Goal: Transaction & Acquisition: Purchase product/service

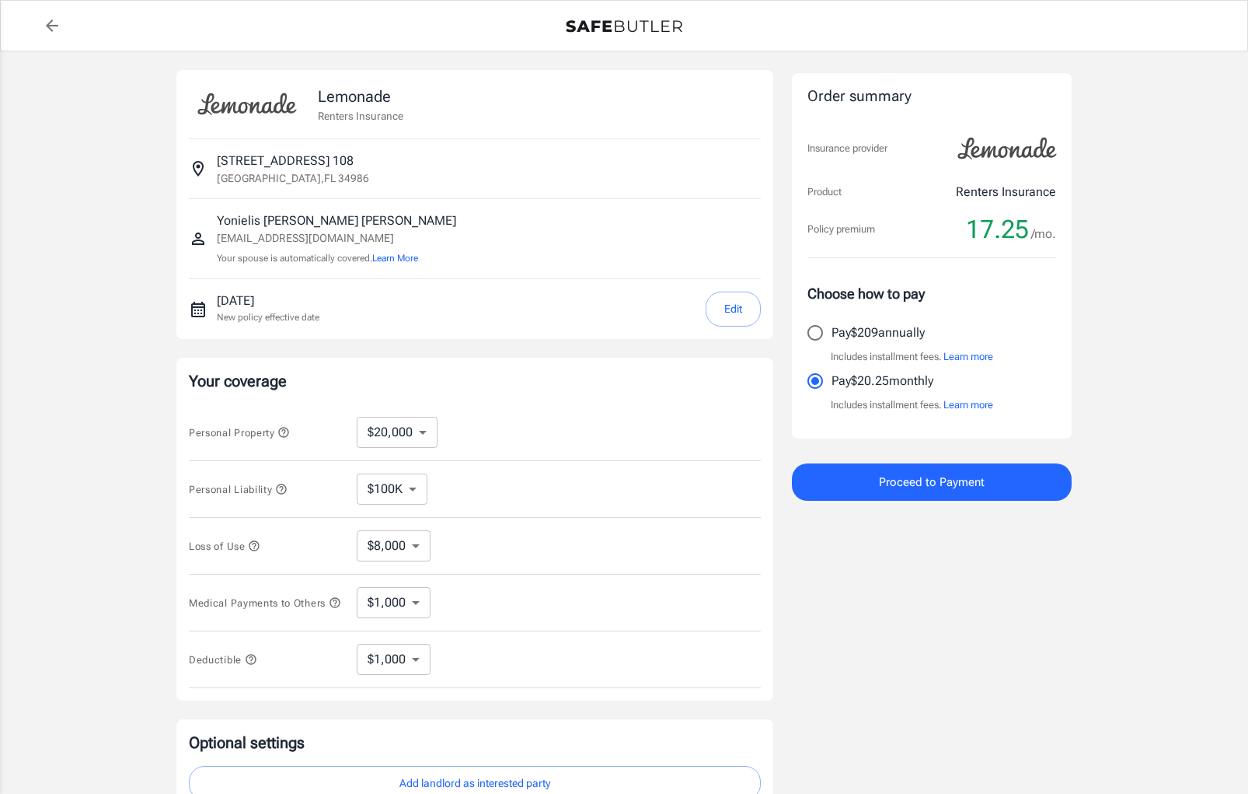
select select "20000"
select select "1000"
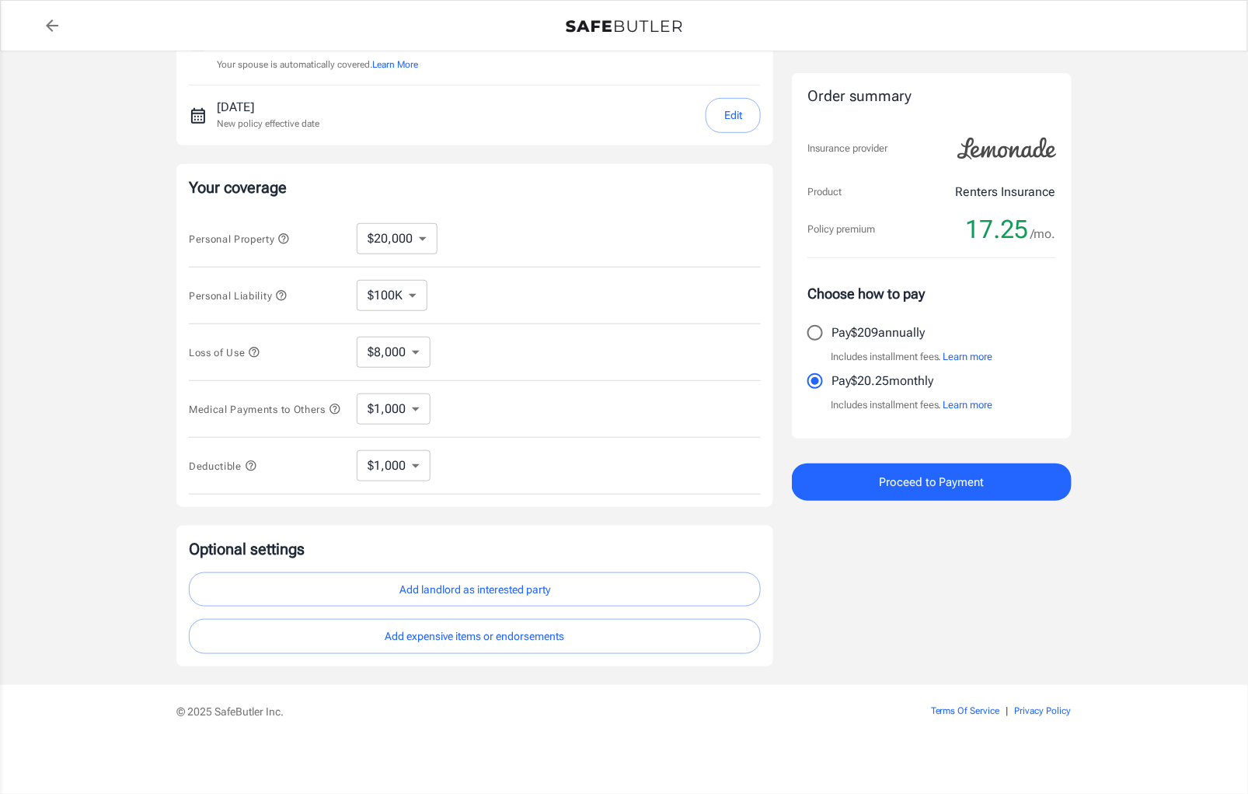
scroll to position [200, 0]
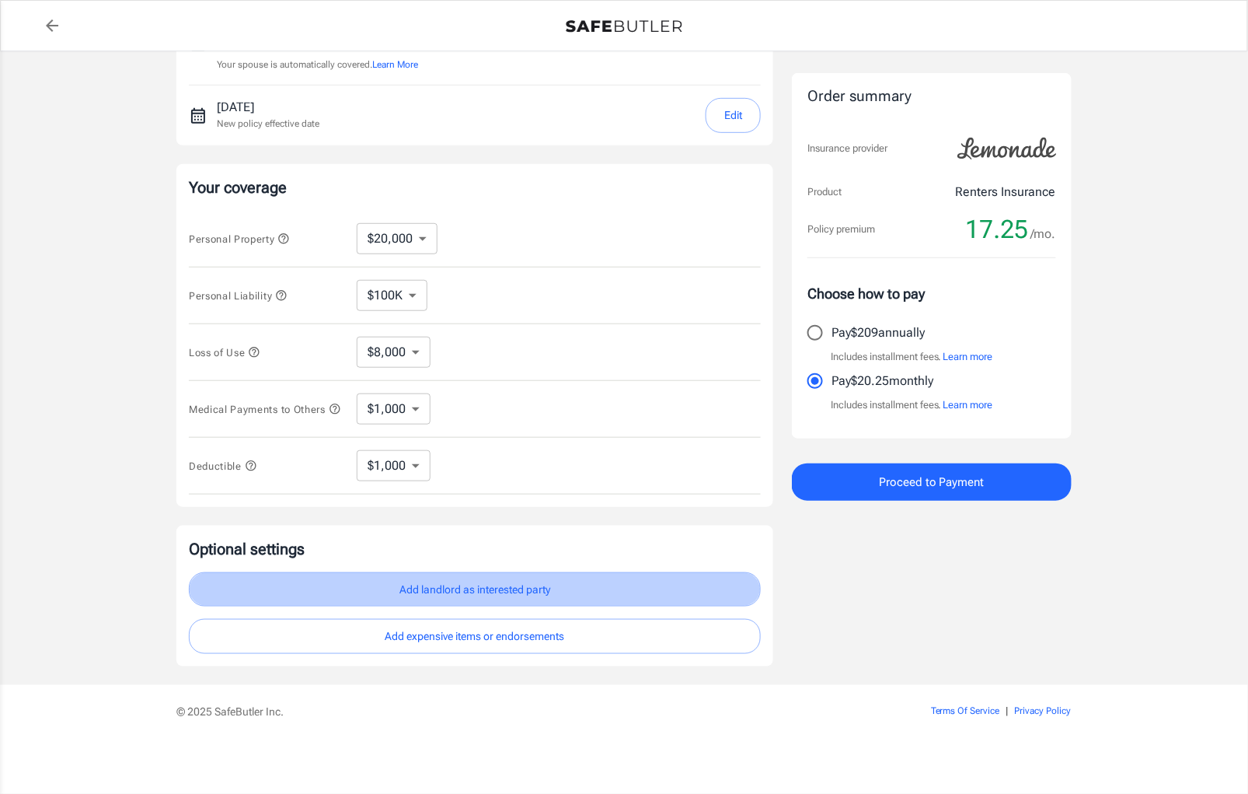
click at [474, 589] on button "Add landlord as interested party" at bounding box center [475, 589] width 572 height 35
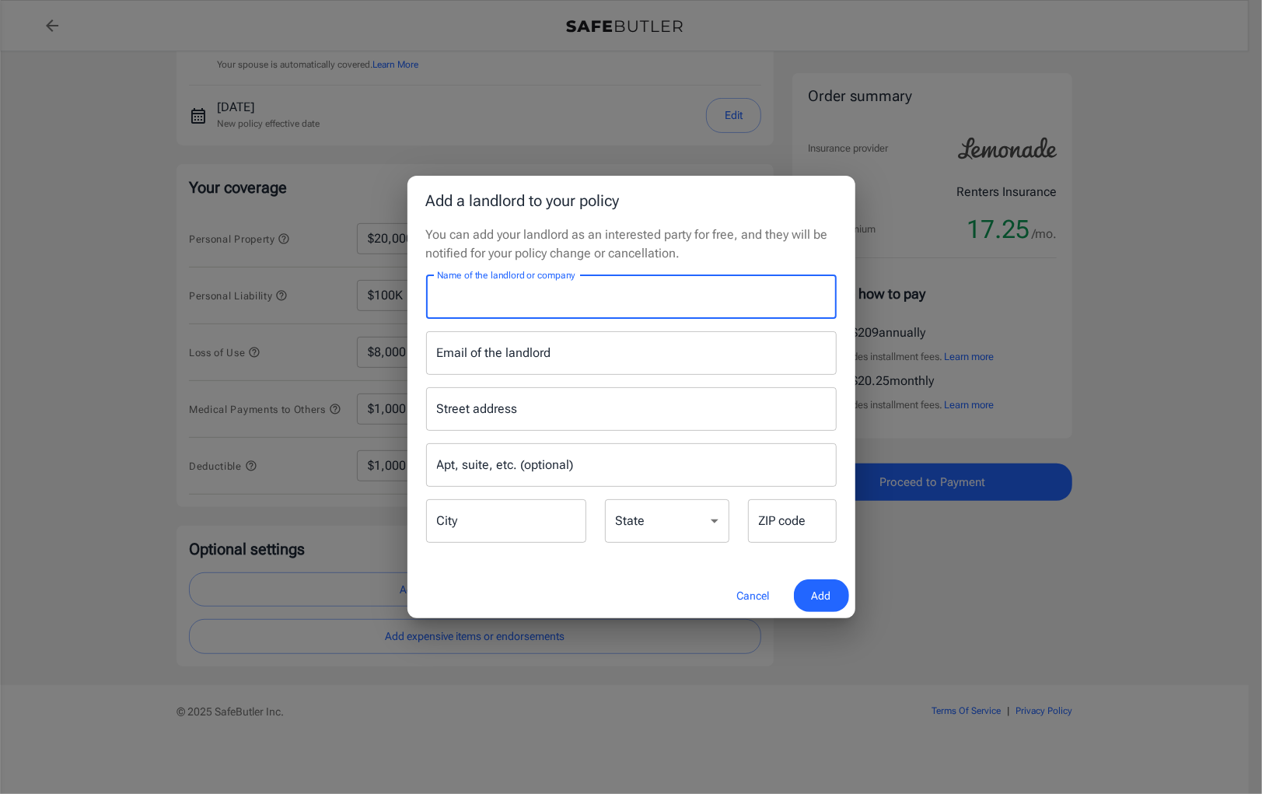
click at [577, 301] on input "Name of the landlord or company" at bounding box center [631, 297] width 410 height 44
paste input "Southern WNY LLC c/o NeX- Gen Partners, LLC"
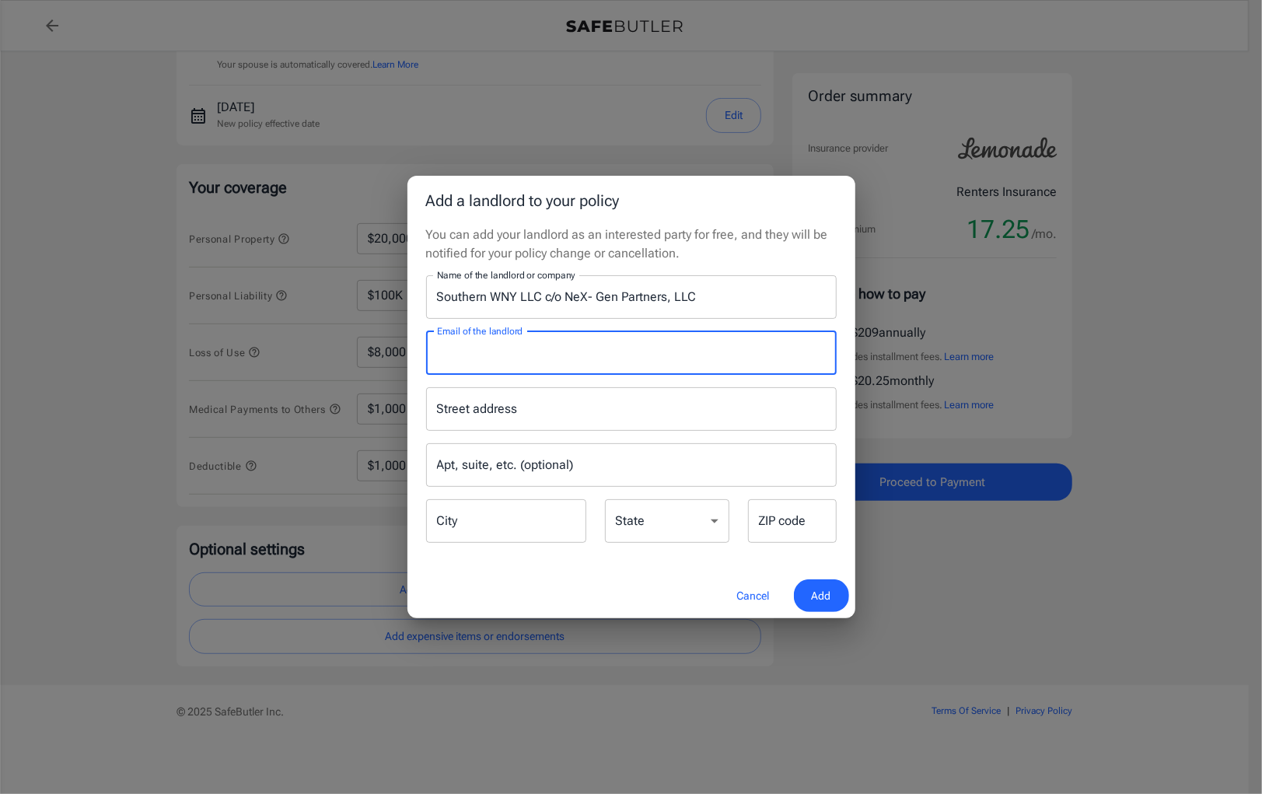
click at [585, 358] on input "Email of the landlord" at bounding box center [631, 353] width 410 height 44
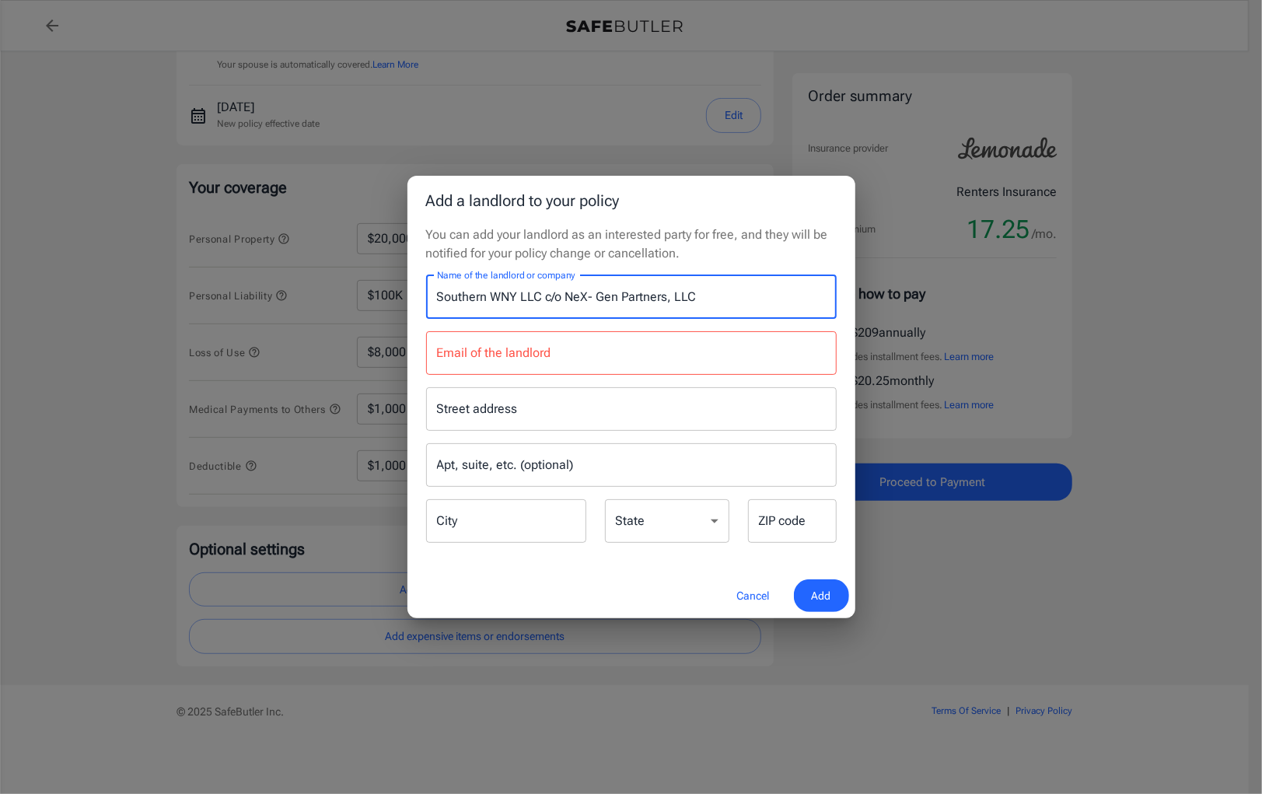
drag, startPoint x: 709, startPoint y: 297, endPoint x: 400, endPoint y: 292, distance: 309.4
click at [400, 292] on div "Add a landlord to your policy You can add your landlord as an interested party …" at bounding box center [631, 397] width 1262 height 794
click at [570, 292] on input "Southern WNY LLC c/o NeX- Gen Partners, LLC" at bounding box center [631, 297] width 410 height 44
drag, startPoint x: 563, startPoint y: 292, endPoint x: 422, endPoint y: 292, distance: 140.7
click at [422, 292] on div "Name of the landlord or company Southern WNY LLC c/o NeX- Gen Partners, LLC Nam…" at bounding box center [631, 297] width 429 height 44
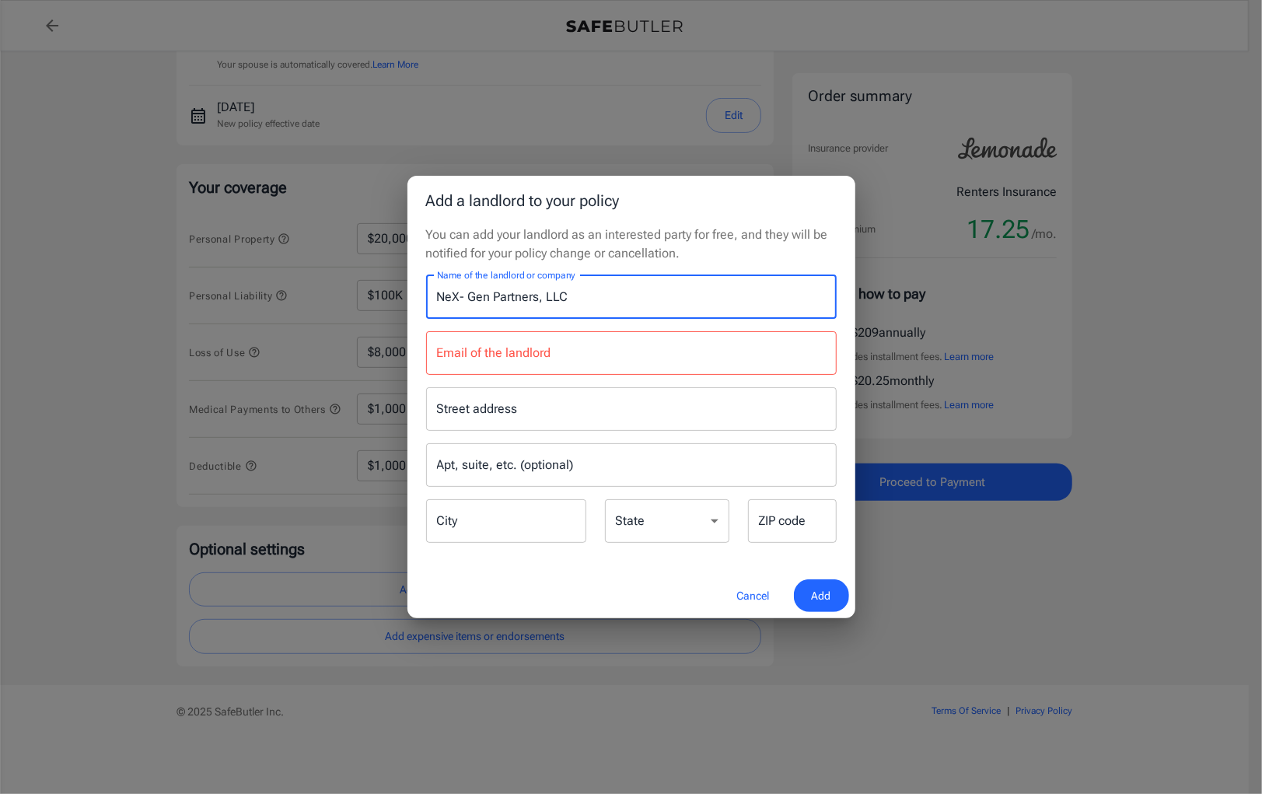
type input "NeX- Gen Partners, LLC"
click at [499, 358] on input "Email of the landlord" at bounding box center [631, 353] width 410 height 44
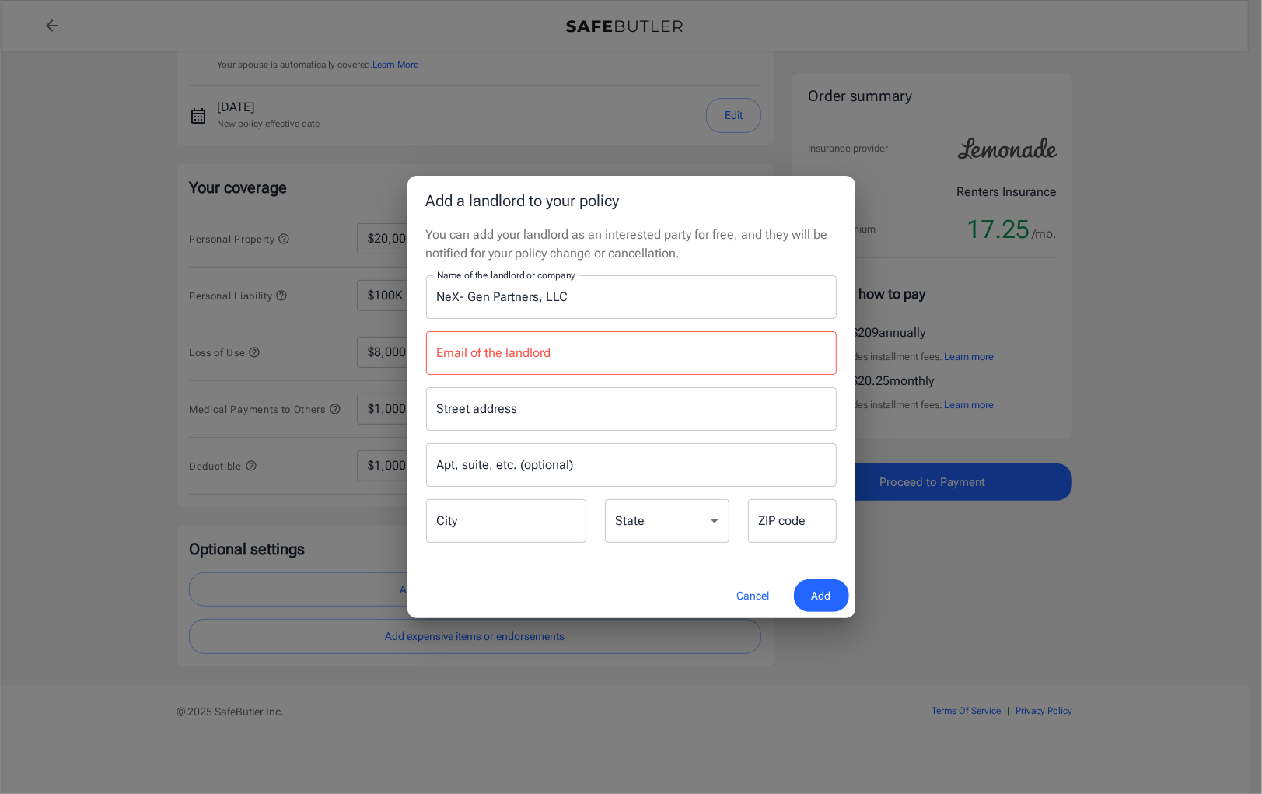
click at [620, 418] on input "Street address" at bounding box center [631, 409] width 396 height 30
paste input "[PHONE_NUMBER]"
type input "[PHONE_NUMBER]"
drag, startPoint x: 620, startPoint y: 418, endPoint x: 431, endPoint y: 418, distance: 188.9
click at [433, 418] on input "[PHONE_NUMBER]" at bounding box center [619, 409] width 373 height 30
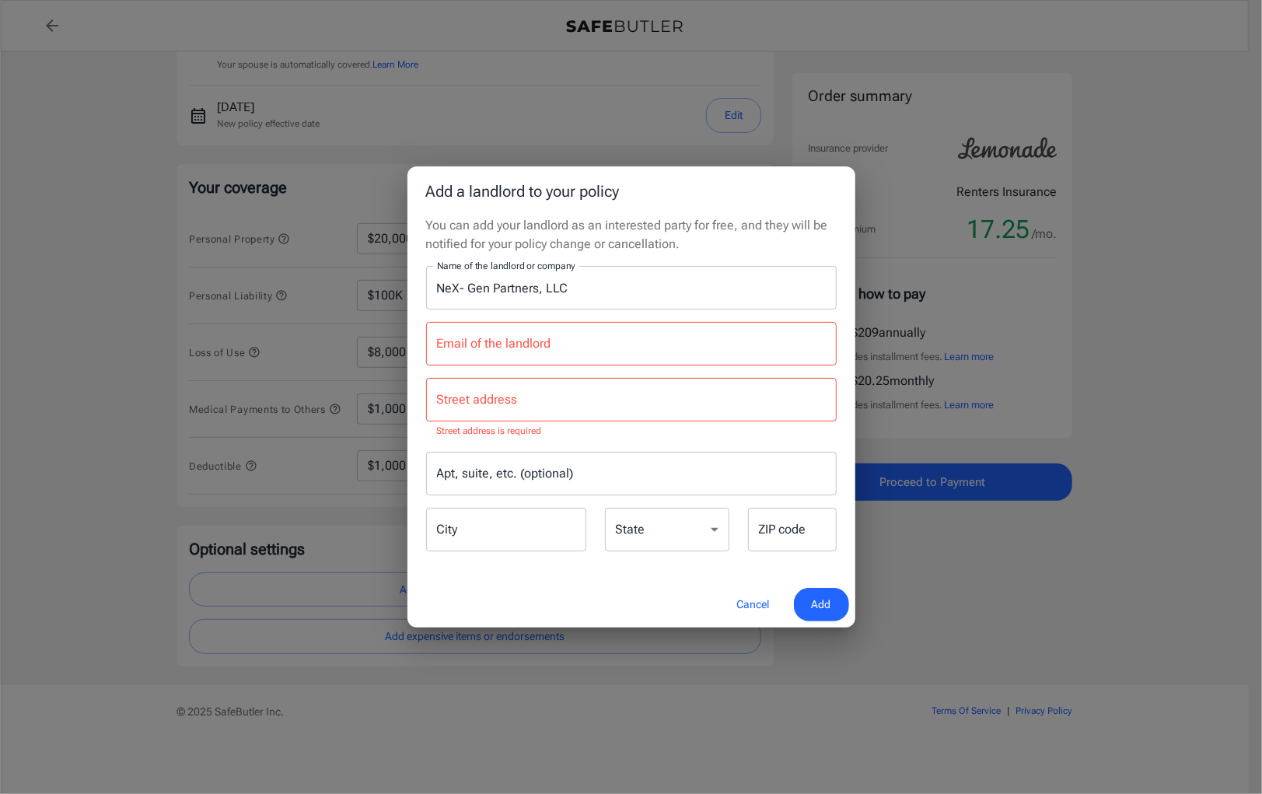
click at [581, 351] on input "Email of the landlord" at bounding box center [631, 344] width 410 height 44
paste input "[EMAIL_ADDRESS][DOMAIN_NAME]"
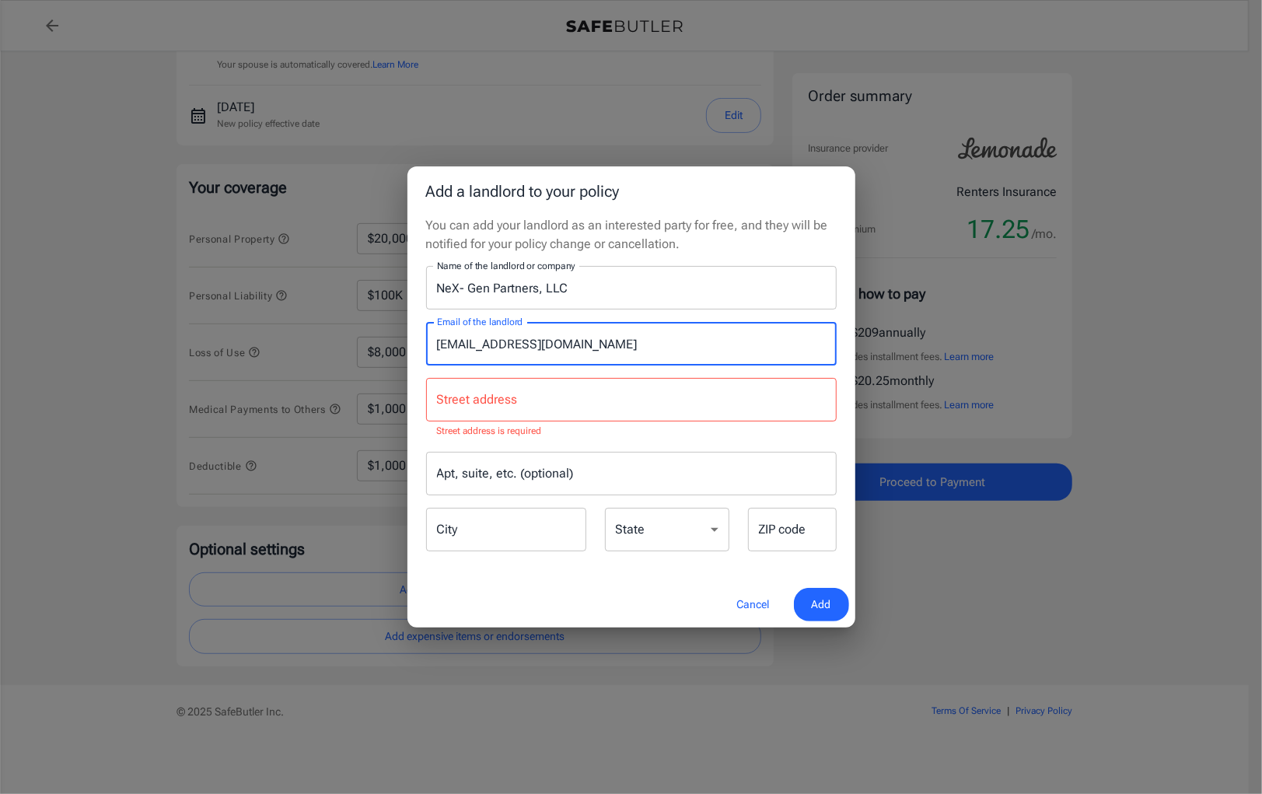
type input "[EMAIL_ADDRESS][DOMAIN_NAME]"
click at [562, 401] on input "Street address" at bounding box center [631, 400] width 396 height 30
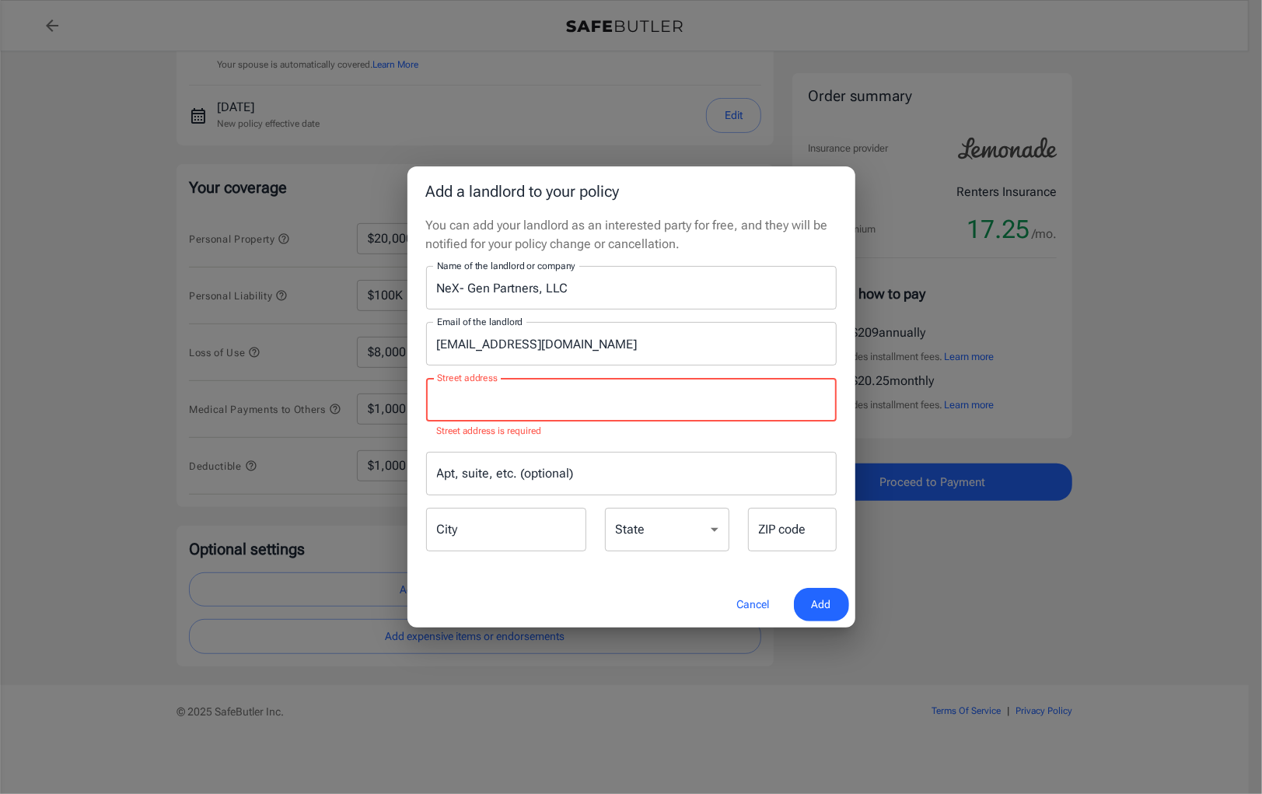
click at [584, 407] on input "Street address" at bounding box center [631, 400] width 396 height 30
paste input "[STREET_ADDRESS][PERSON_NAME]"
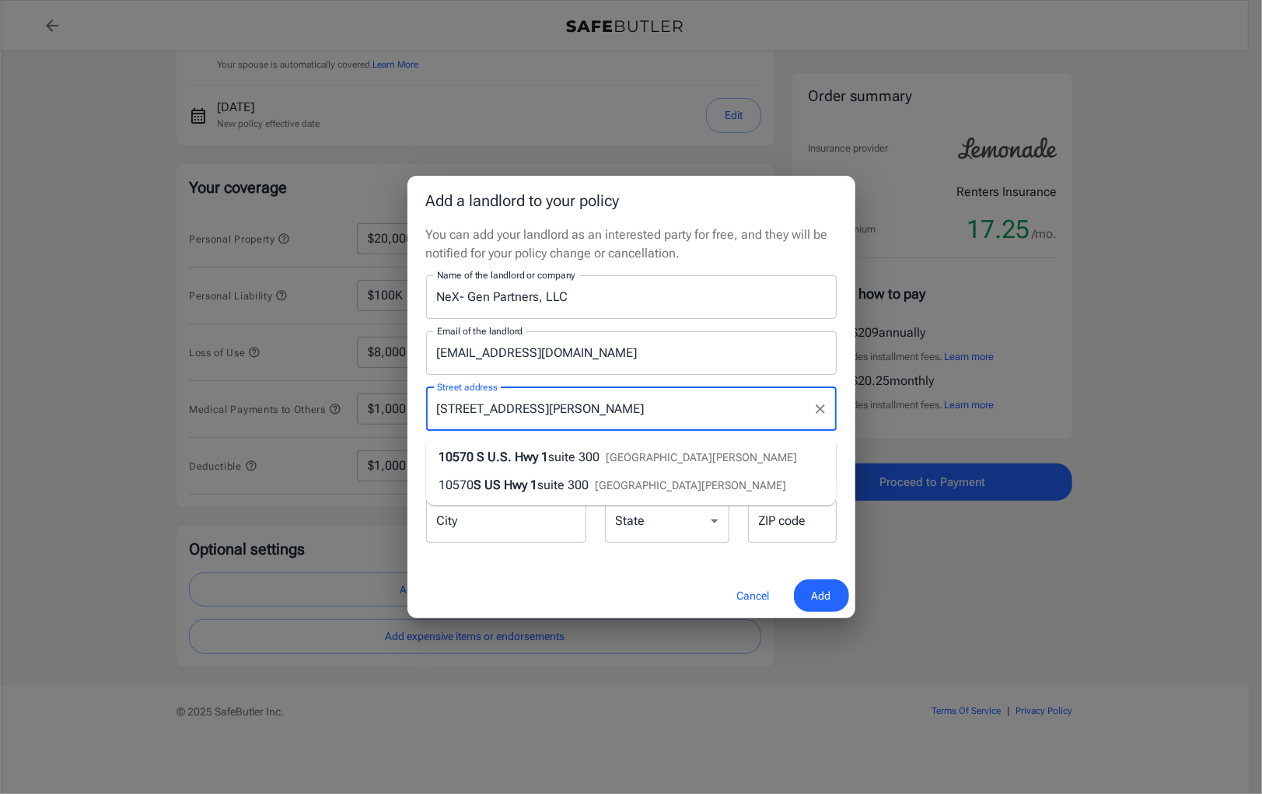
drag, startPoint x: 546, startPoint y: 404, endPoint x: 595, endPoint y: 410, distance: 49.3
click at [595, 410] on input "[STREET_ADDRESS][PERSON_NAME]" at bounding box center [619, 409] width 373 height 30
type input "[STREET_ADDRESS][PERSON_NAME]"
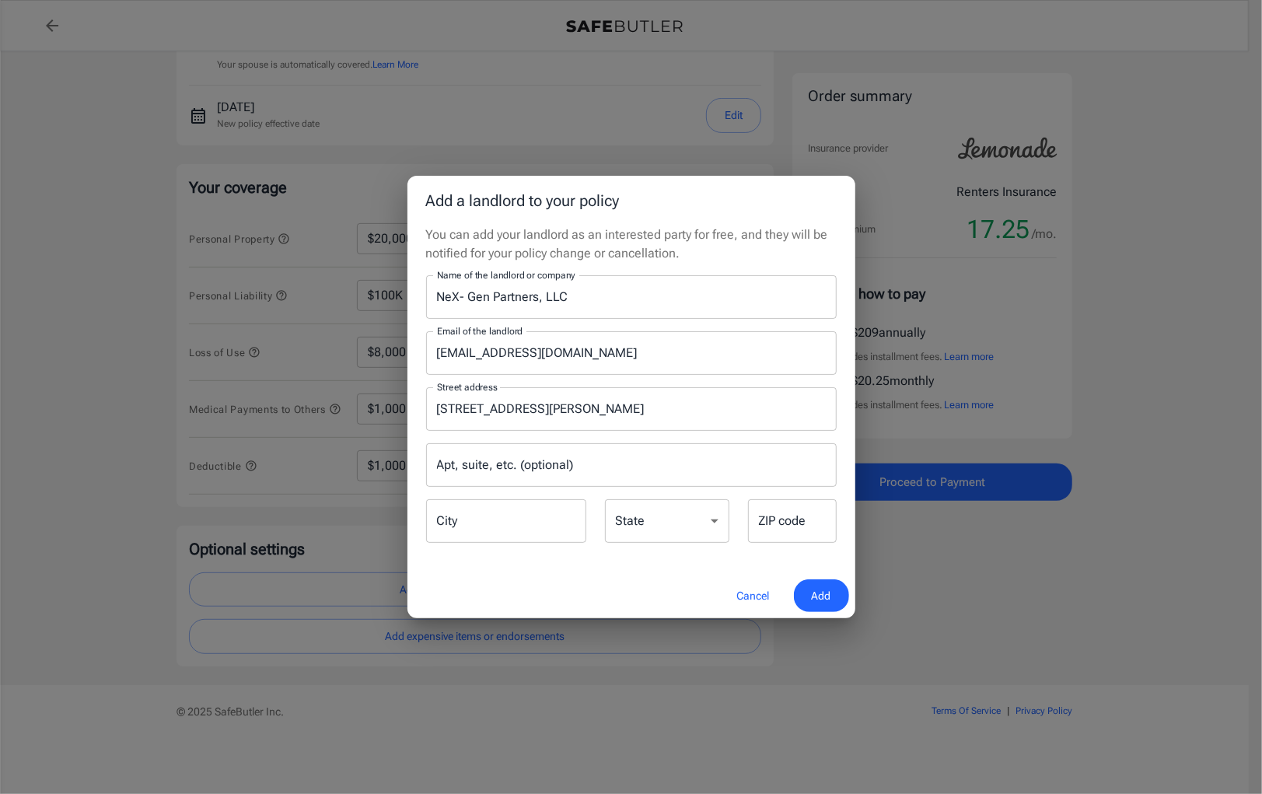
click at [846, 374] on div "You can add your landlord as an interested party for free, and they will be not…" at bounding box center [631, 398] width 448 height 347
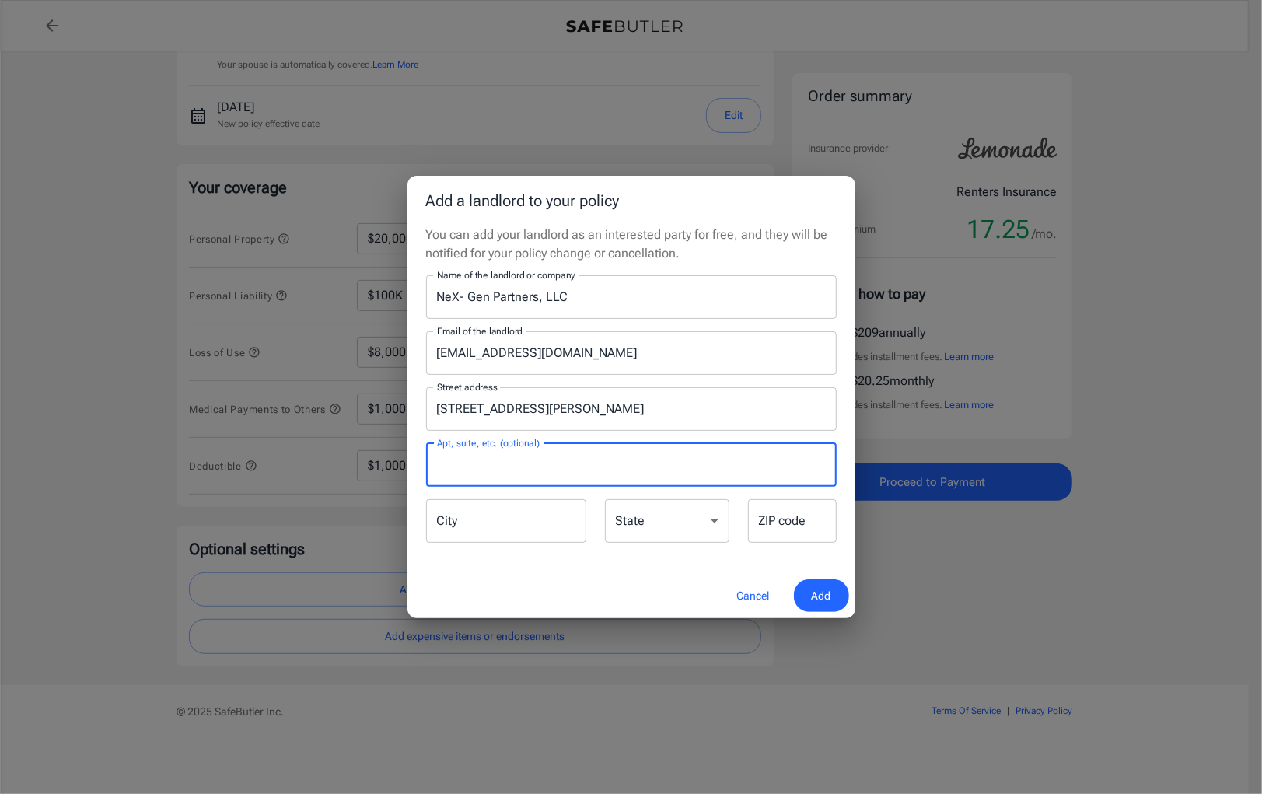
click at [567, 468] on input "Apt, suite, etc. (optional)" at bounding box center [631, 465] width 410 height 44
paste input "Suite 300"
click at [470, 463] on input "Suite 300" at bounding box center [631, 465] width 410 height 44
type input "Suite 200"
click at [449, 523] on input "City" at bounding box center [506, 521] width 160 height 44
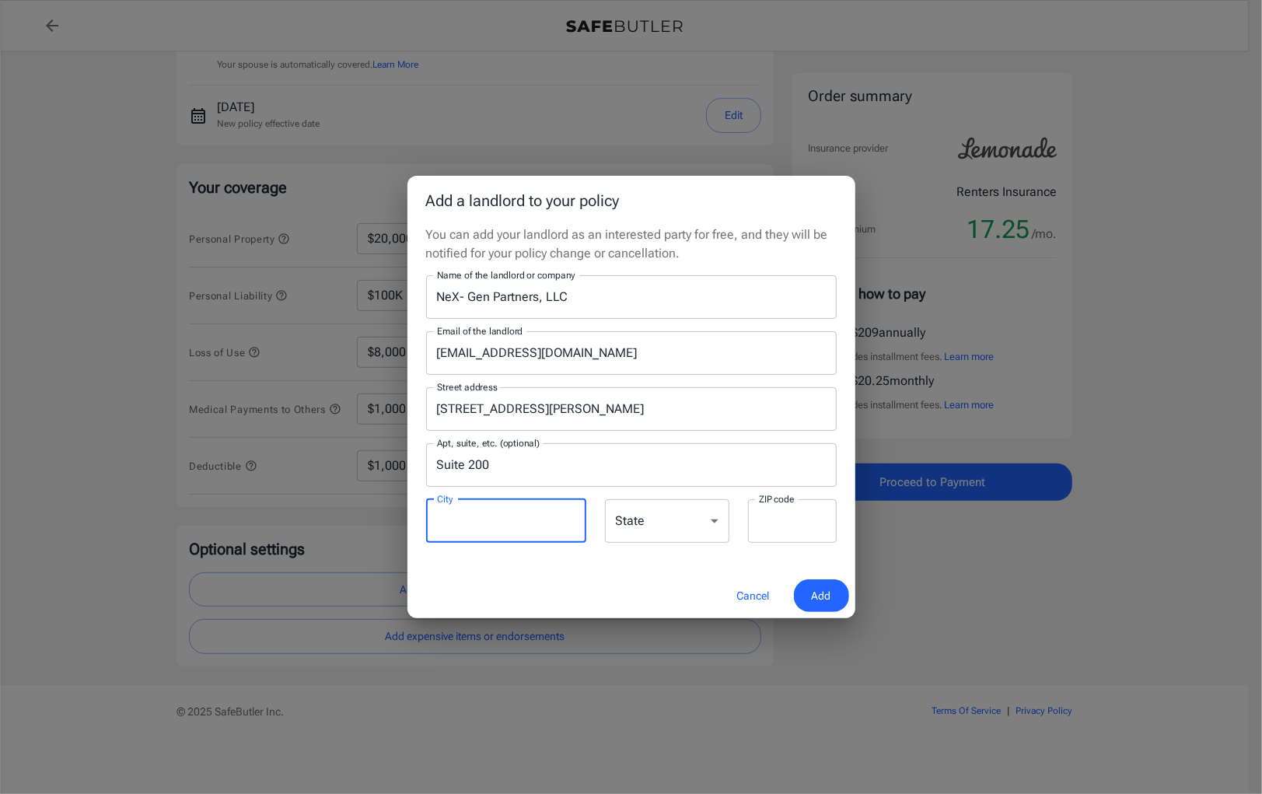
type input "[GEOGRAPHIC_DATA]"
type input "34986"
click at [676, 522] on select "[US_STATE] [US_STATE] [US_STATE] [US_STATE] [US_STATE] [US_STATE] [US_STATE] [U…" at bounding box center [667, 521] width 124 height 44
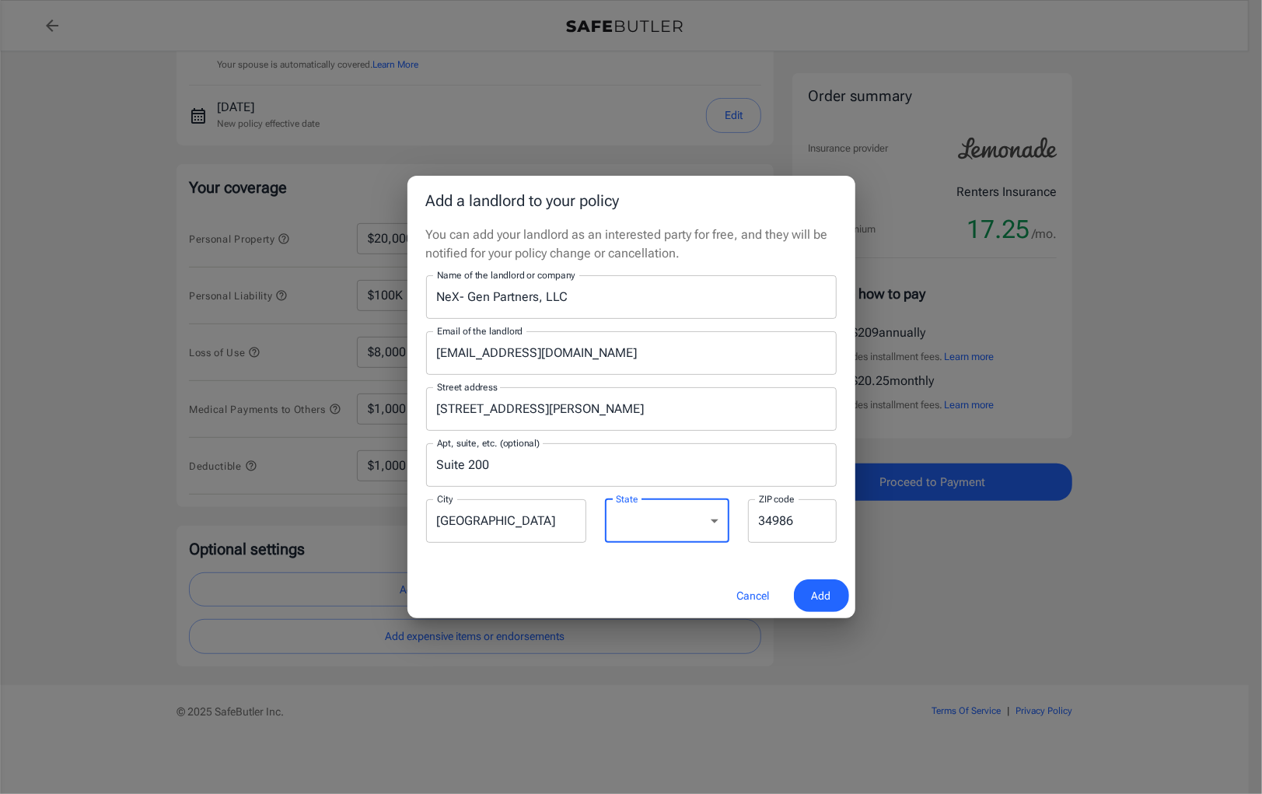
select select "FL"
click at [605, 499] on select "[US_STATE] [US_STATE] [US_STATE] [US_STATE] [US_STATE] [US_STATE] [US_STATE] [U…" at bounding box center [667, 521] width 124 height 44
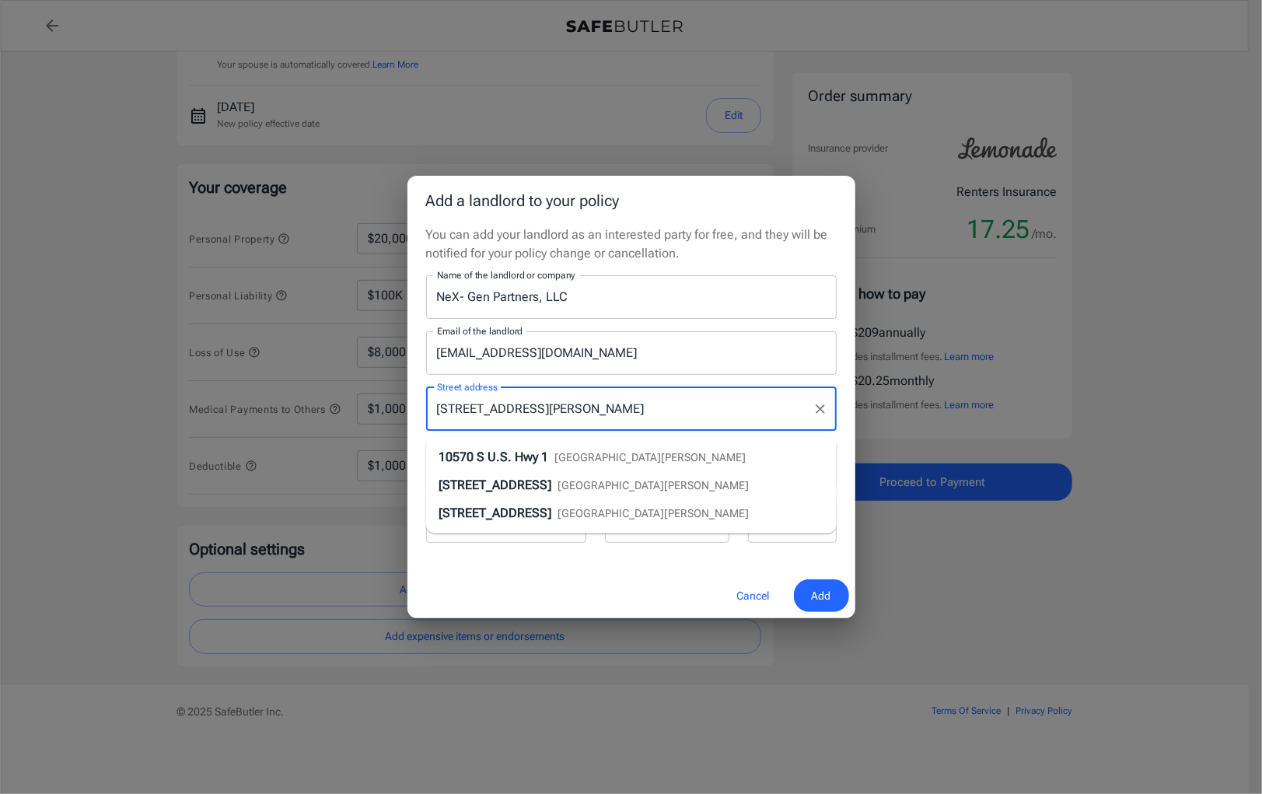
drag, startPoint x: 546, startPoint y: 405, endPoint x: 703, endPoint y: 407, distance: 156.3
click at [703, 407] on input "[STREET_ADDRESS][PERSON_NAME]" at bounding box center [619, 409] width 373 height 30
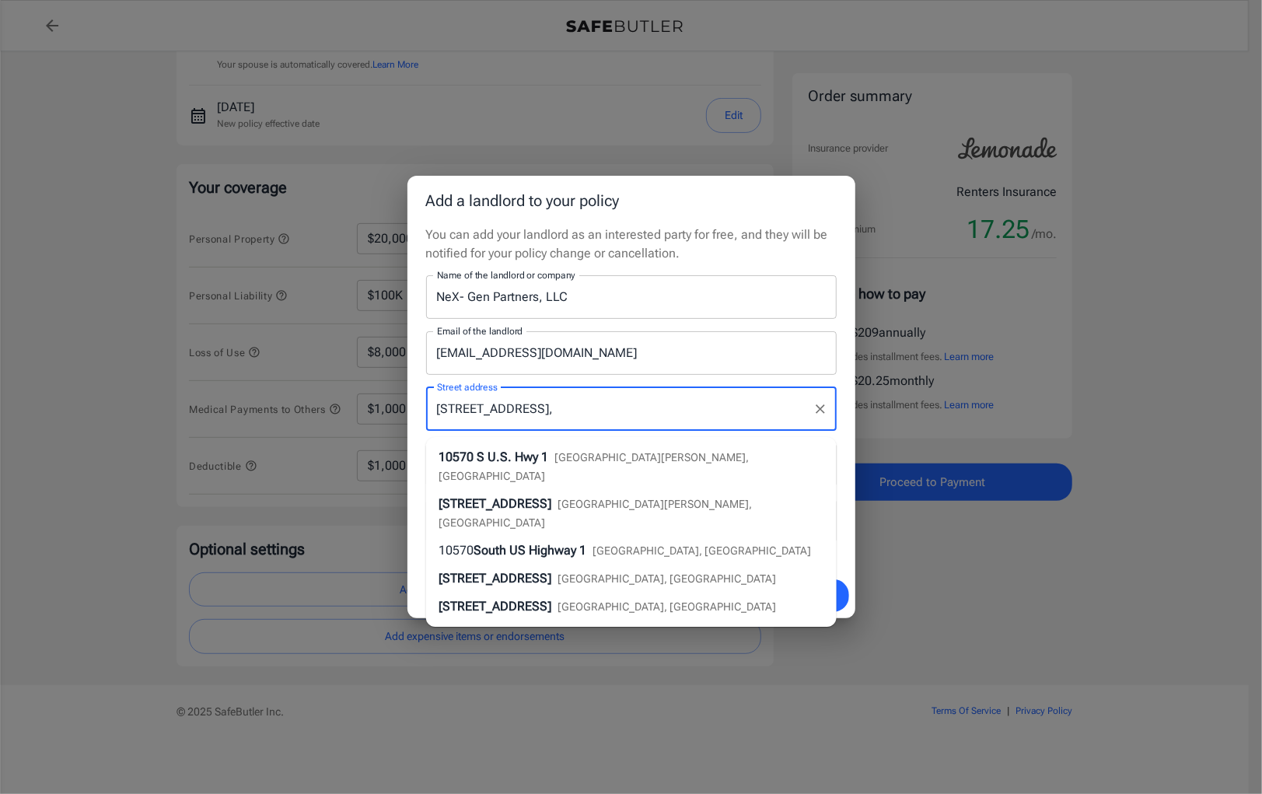
type input "[STREET_ADDRESS],"
click at [840, 206] on h2 "Add a landlord to your policy" at bounding box center [631, 201] width 448 height 50
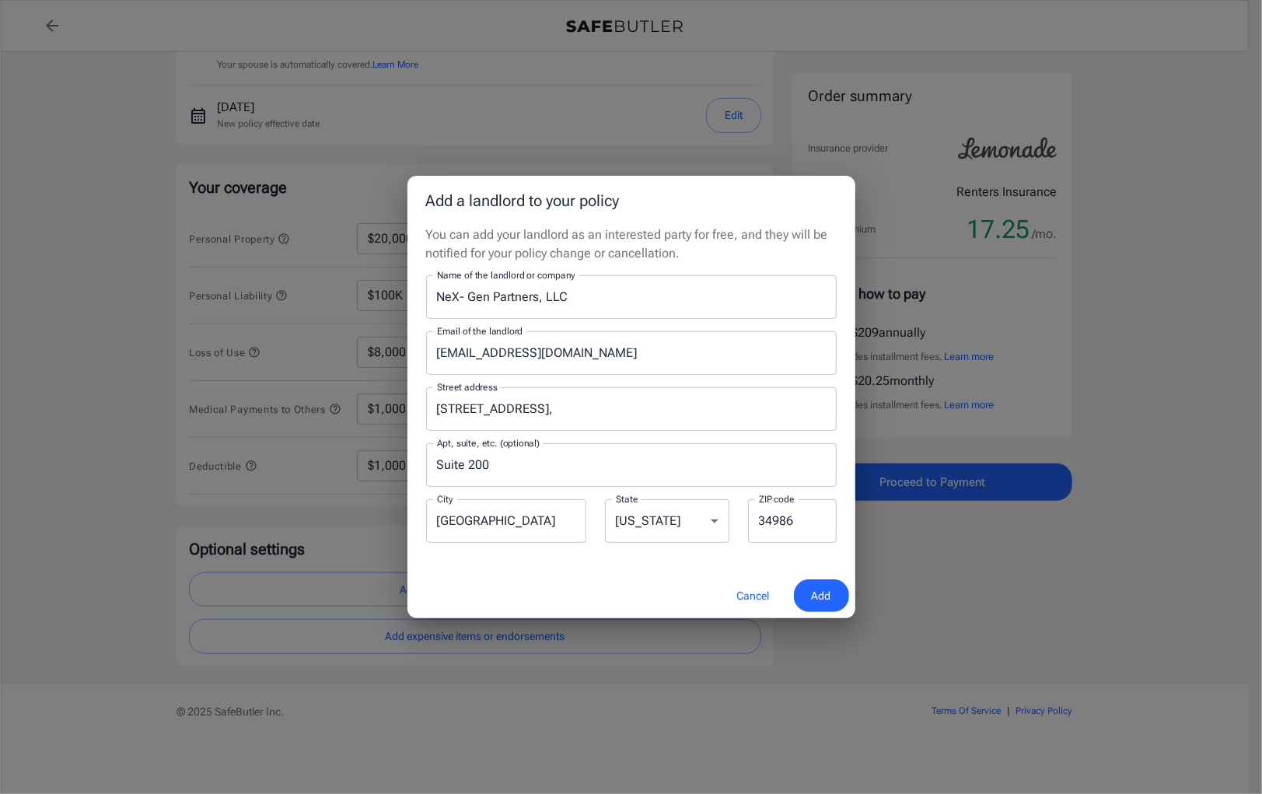
click at [821, 594] on span "Add" at bounding box center [821, 595] width 19 height 19
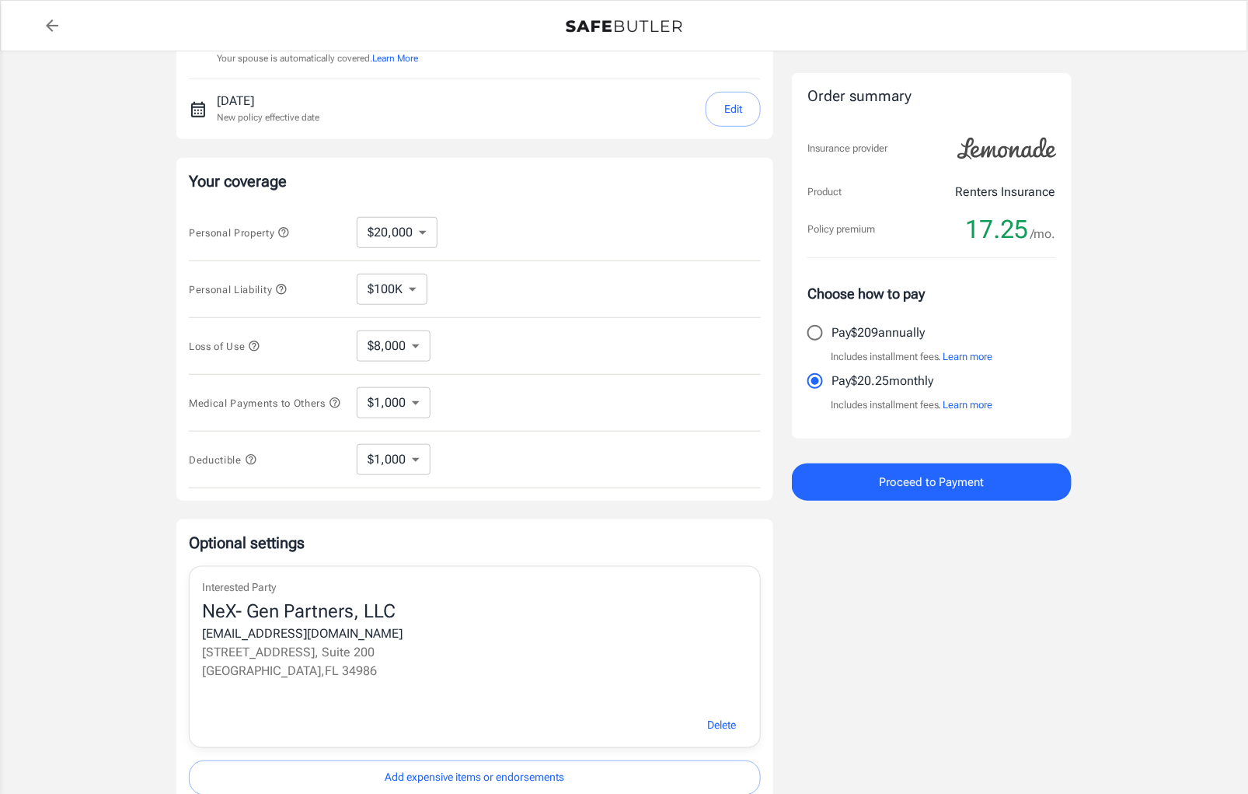
click at [976, 407] on button "Learn more" at bounding box center [969, 405] width 50 height 16
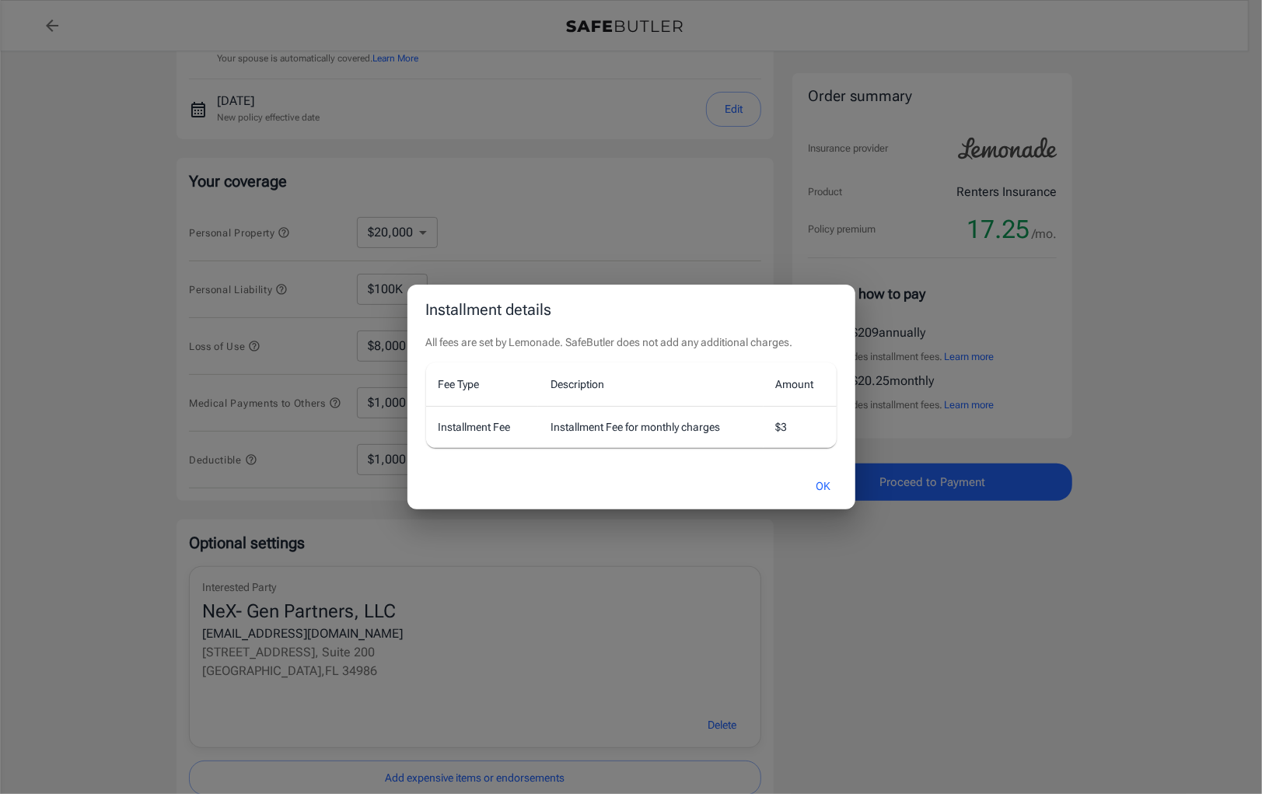
click at [820, 488] on button "OK" at bounding box center [823, 486] width 51 height 33
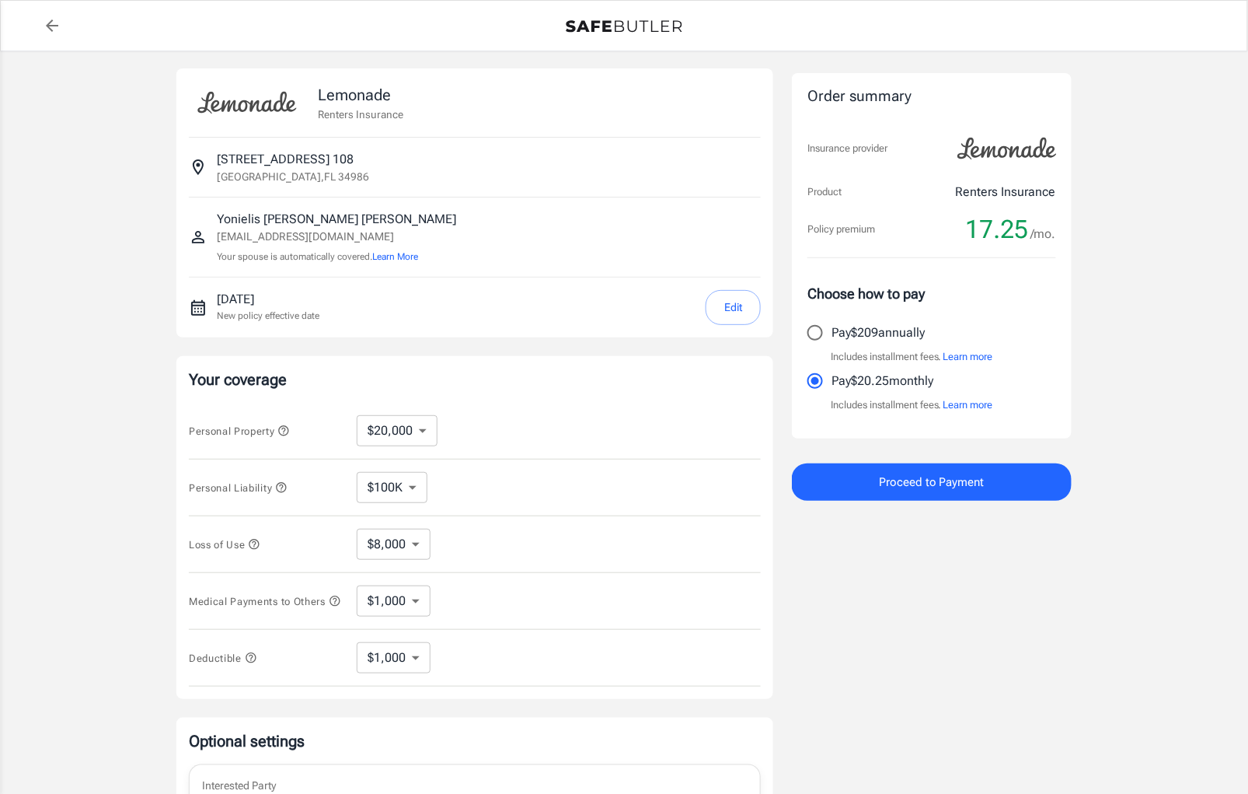
scroll to position [0, 0]
click at [737, 312] on button "Edit" at bounding box center [733, 309] width 55 height 35
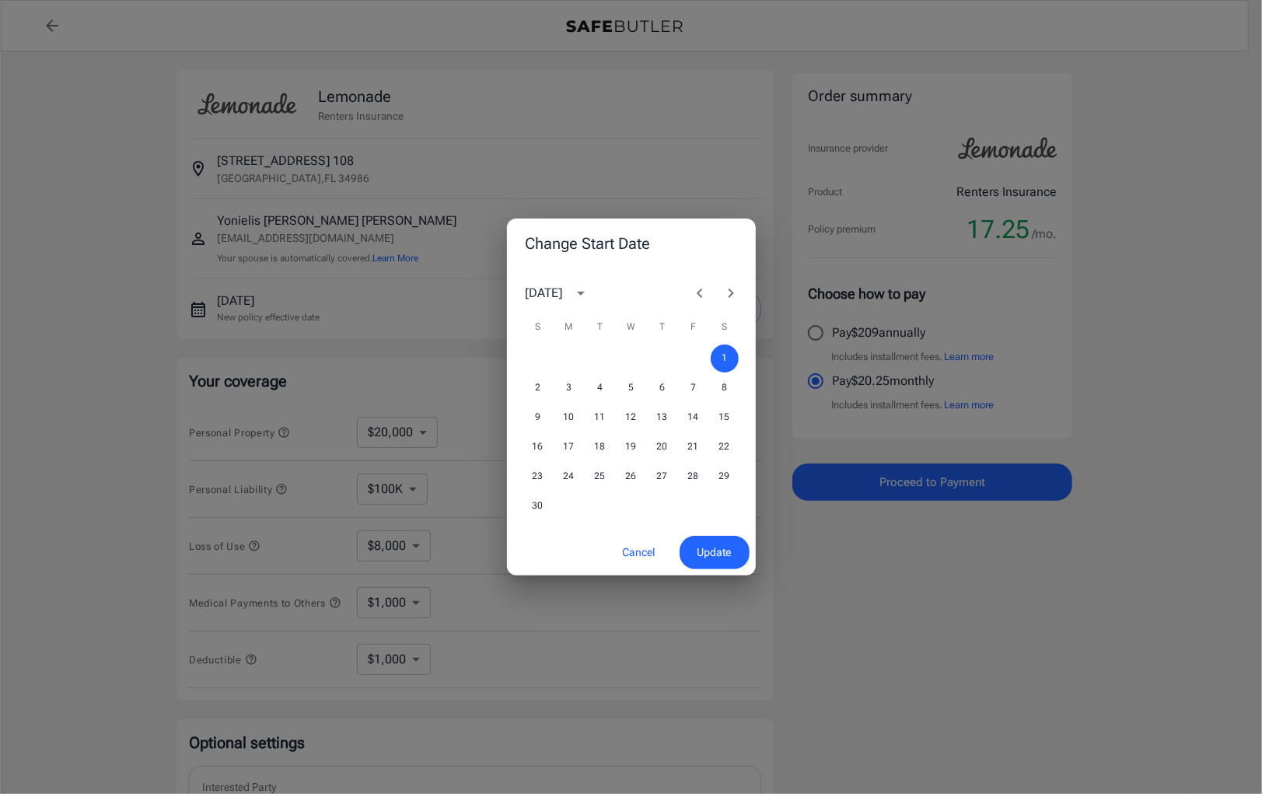
click at [694, 295] on icon "Previous month" at bounding box center [699, 293] width 19 height 19
click at [631, 475] on button "29" at bounding box center [631, 477] width 28 height 28
click at [705, 549] on span "Update" at bounding box center [714, 552] width 34 height 19
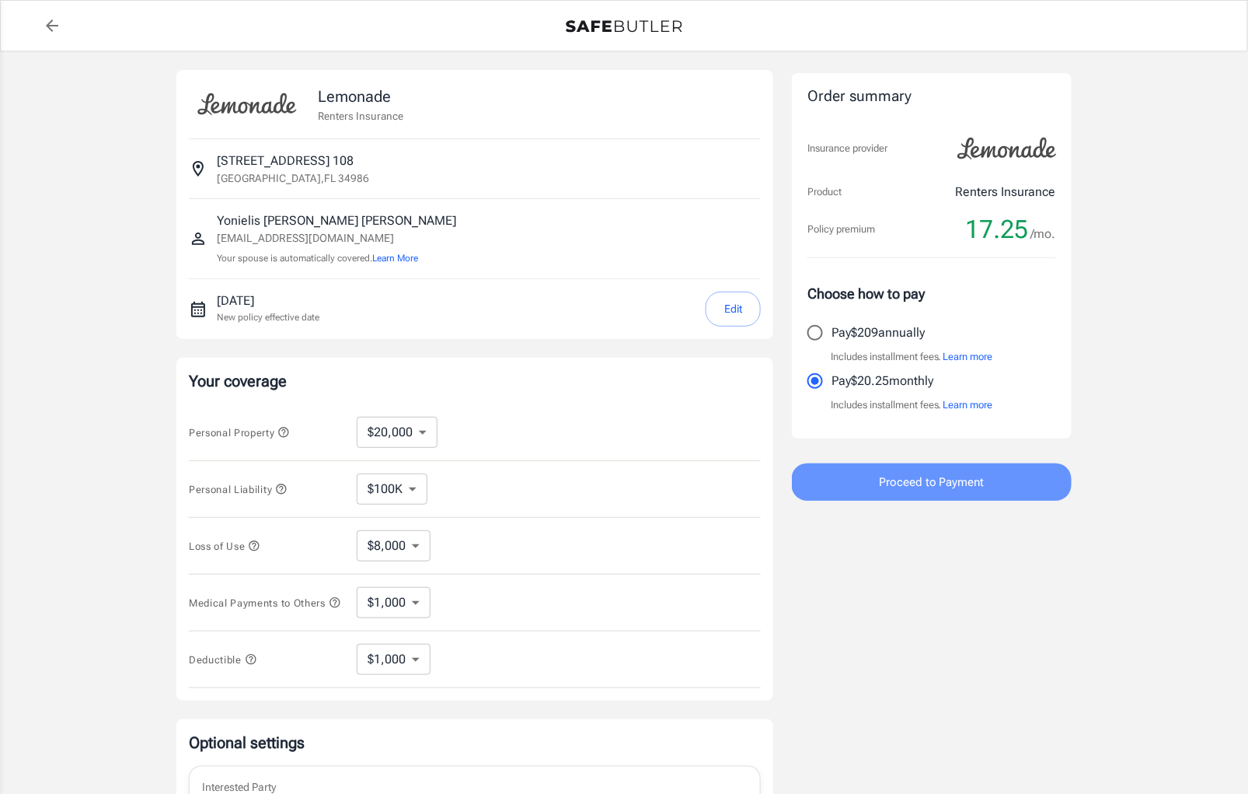
click at [934, 483] on span "Proceed to Payment" at bounding box center [932, 482] width 106 height 20
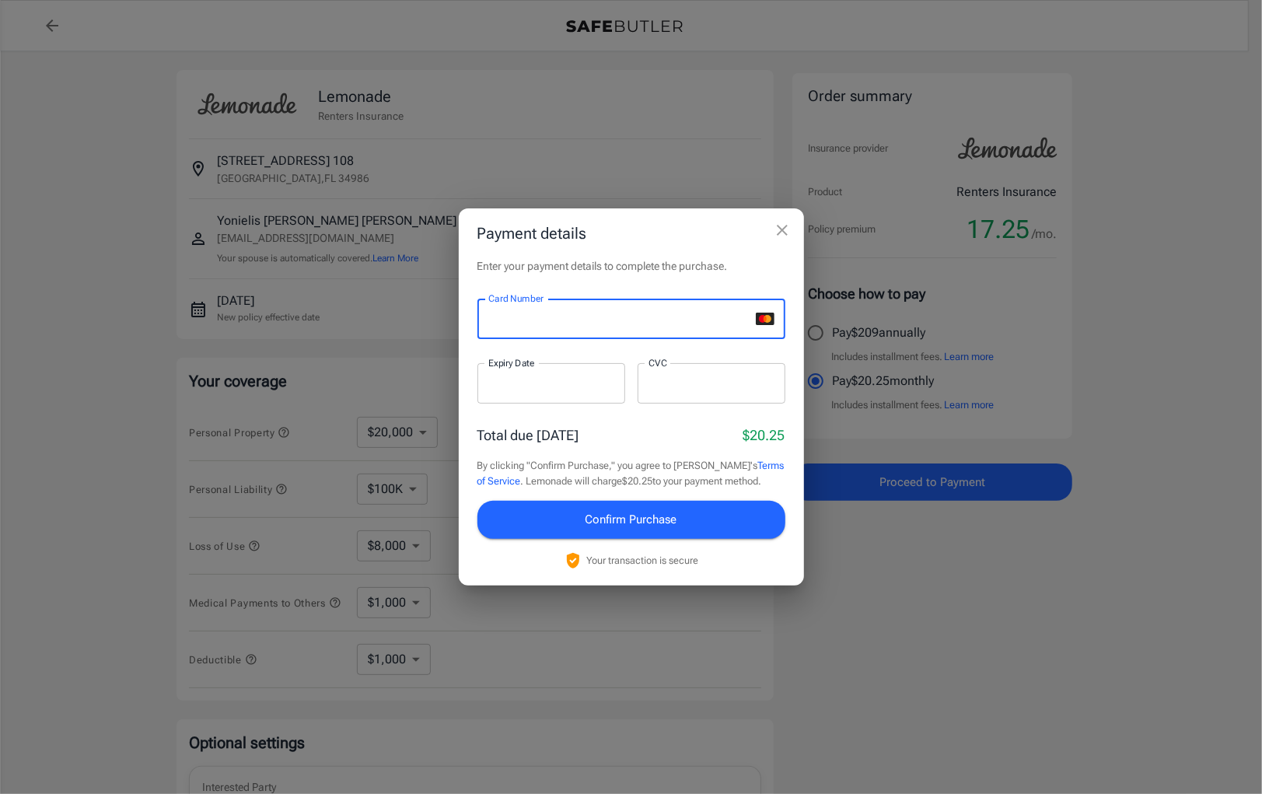
click at [486, 387] on div at bounding box center [551, 383] width 148 height 40
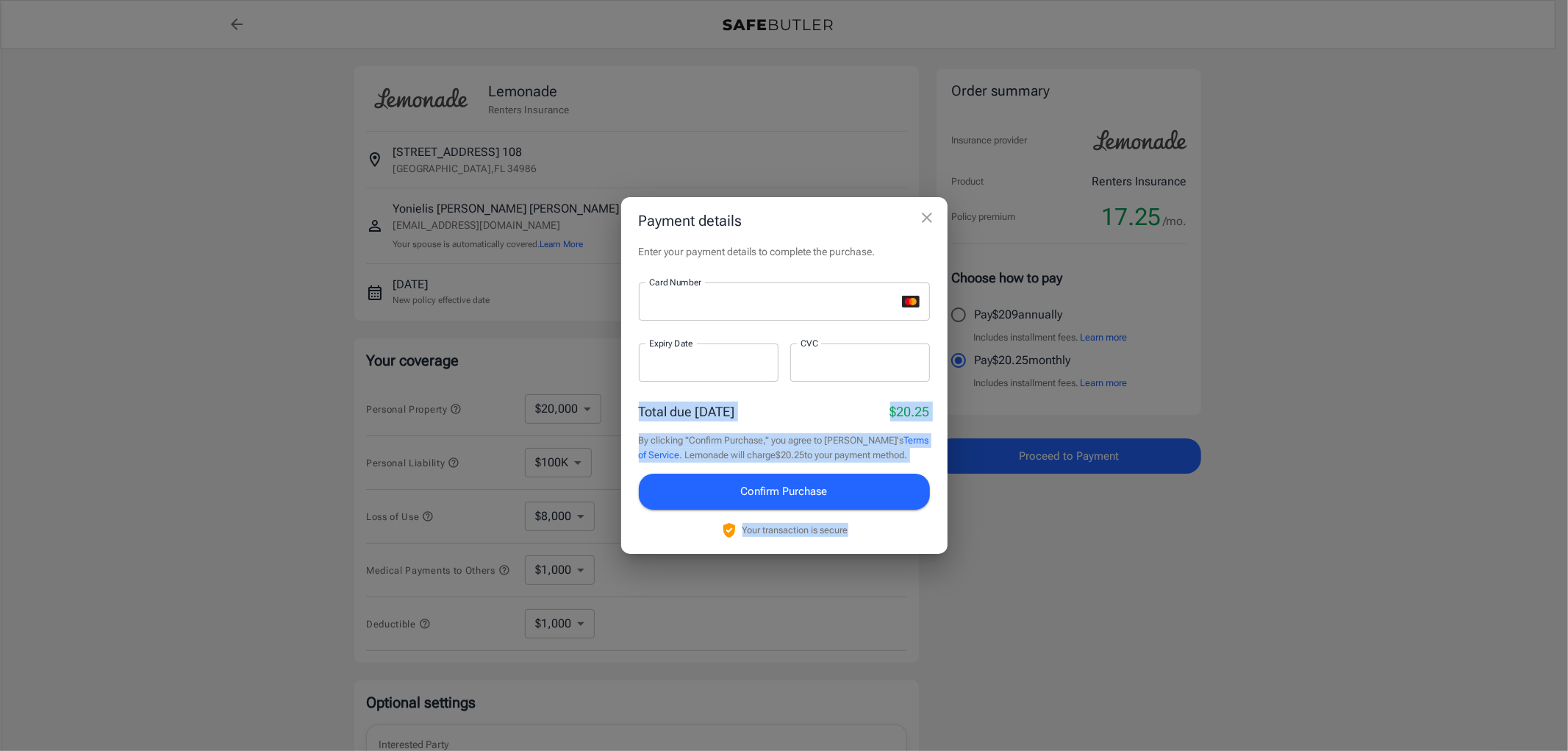
drag, startPoint x: 639, startPoint y: 408, endPoint x: 871, endPoint y: 533, distance: 263.5
click at [871, 533] on div "Total due [DATE] $20.25 By clicking "Confirm Purchase," you agree to [PERSON_NA…" at bounding box center [785, 469] width 291 height 137
copy div "Total due [DATE] $20.25 By clicking "Confirm Purchase," you agree to [PERSON_NA…"
click at [925, 221] on icon "close" at bounding box center [927, 218] width 18 height 18
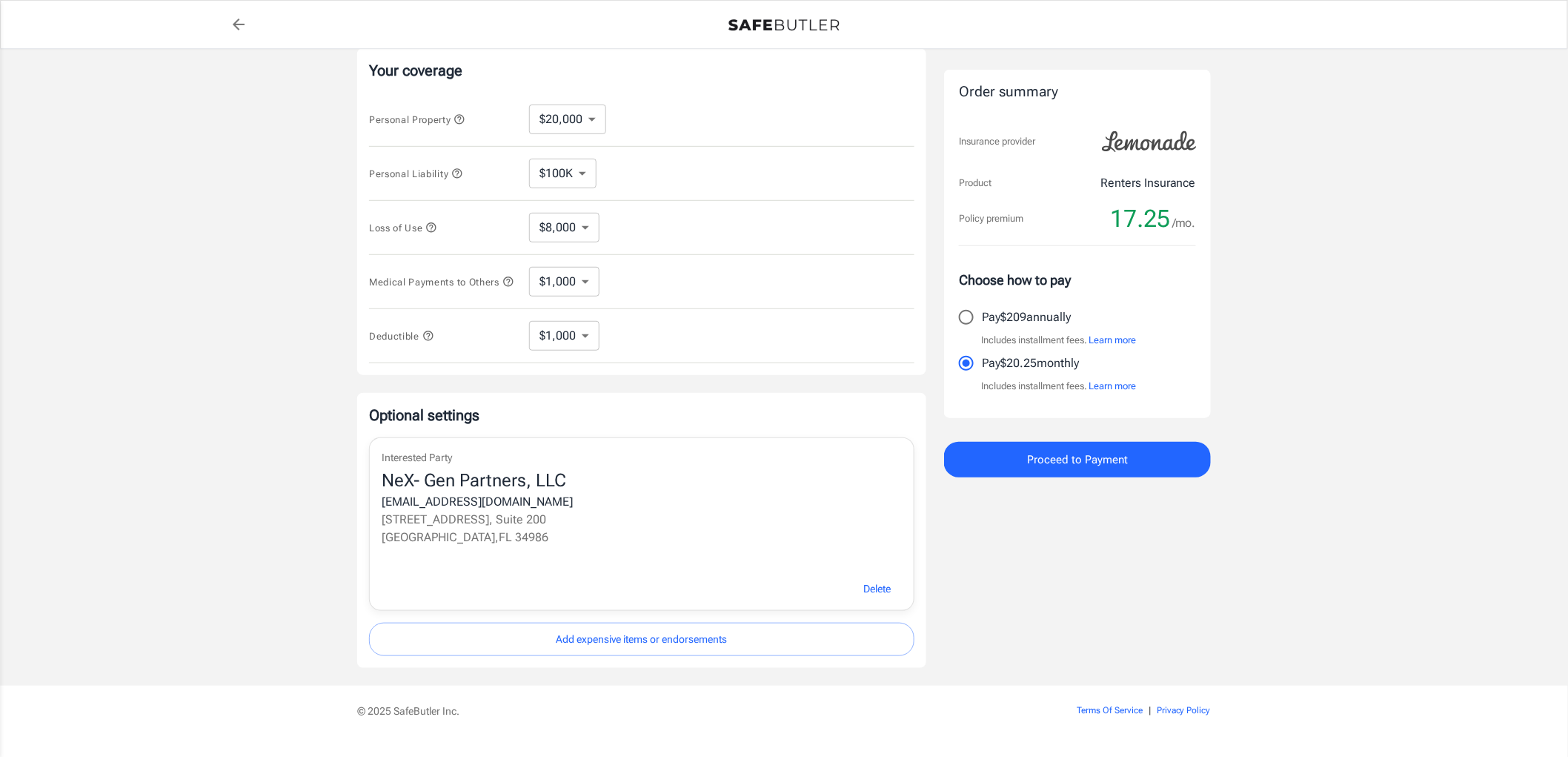
scroll to position [331, 0]
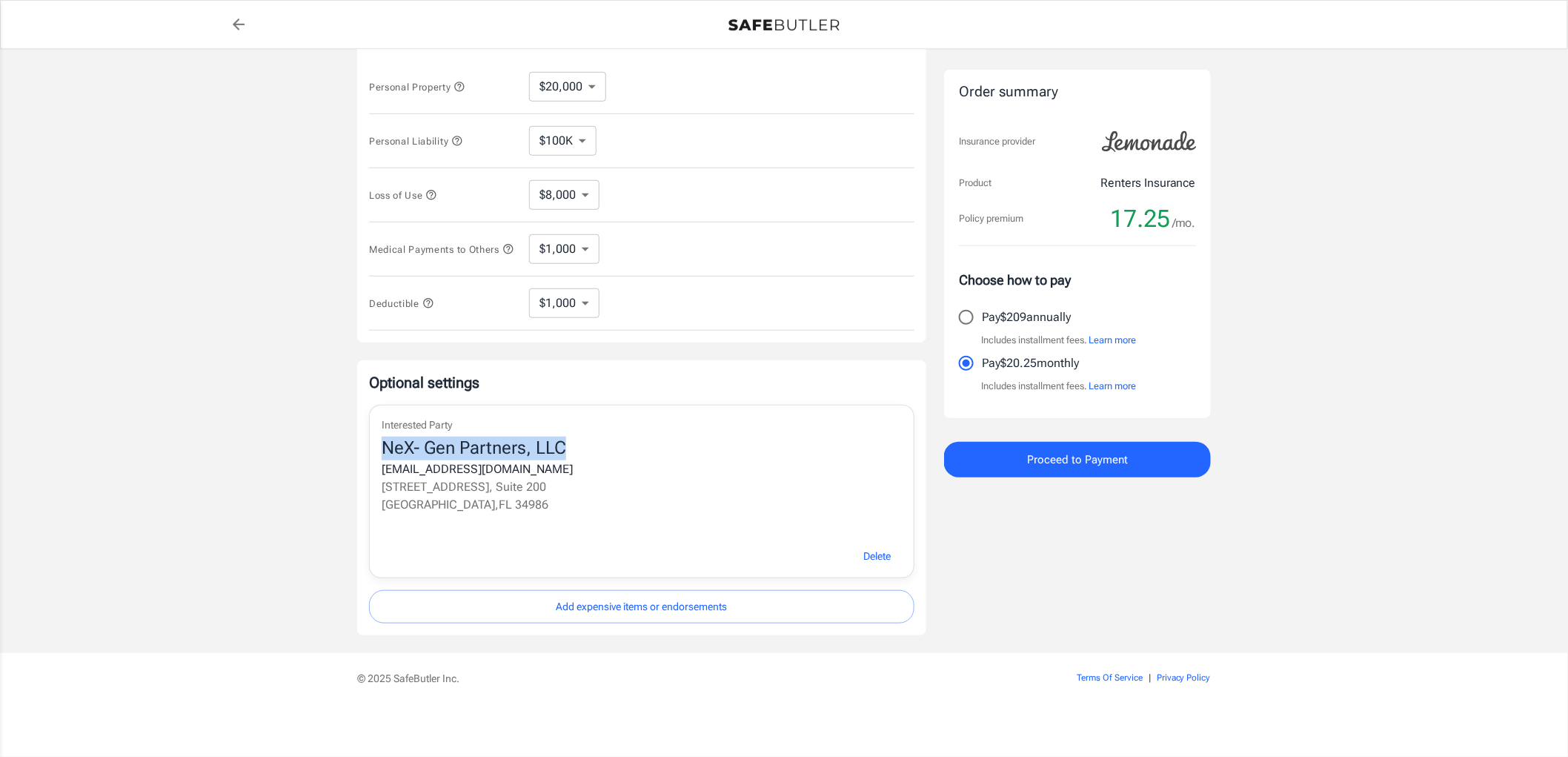
drag, startPoint x: 385, startPoint y: 443, endPoint x: 554, endPoint y: 443, distance: 169.0
click at [554, 443] on div "NeX- Gen Partners, LLC" at bounding box center [641, 448] width 520 height 24
copy div "NeX- Gen Partners, LLC"
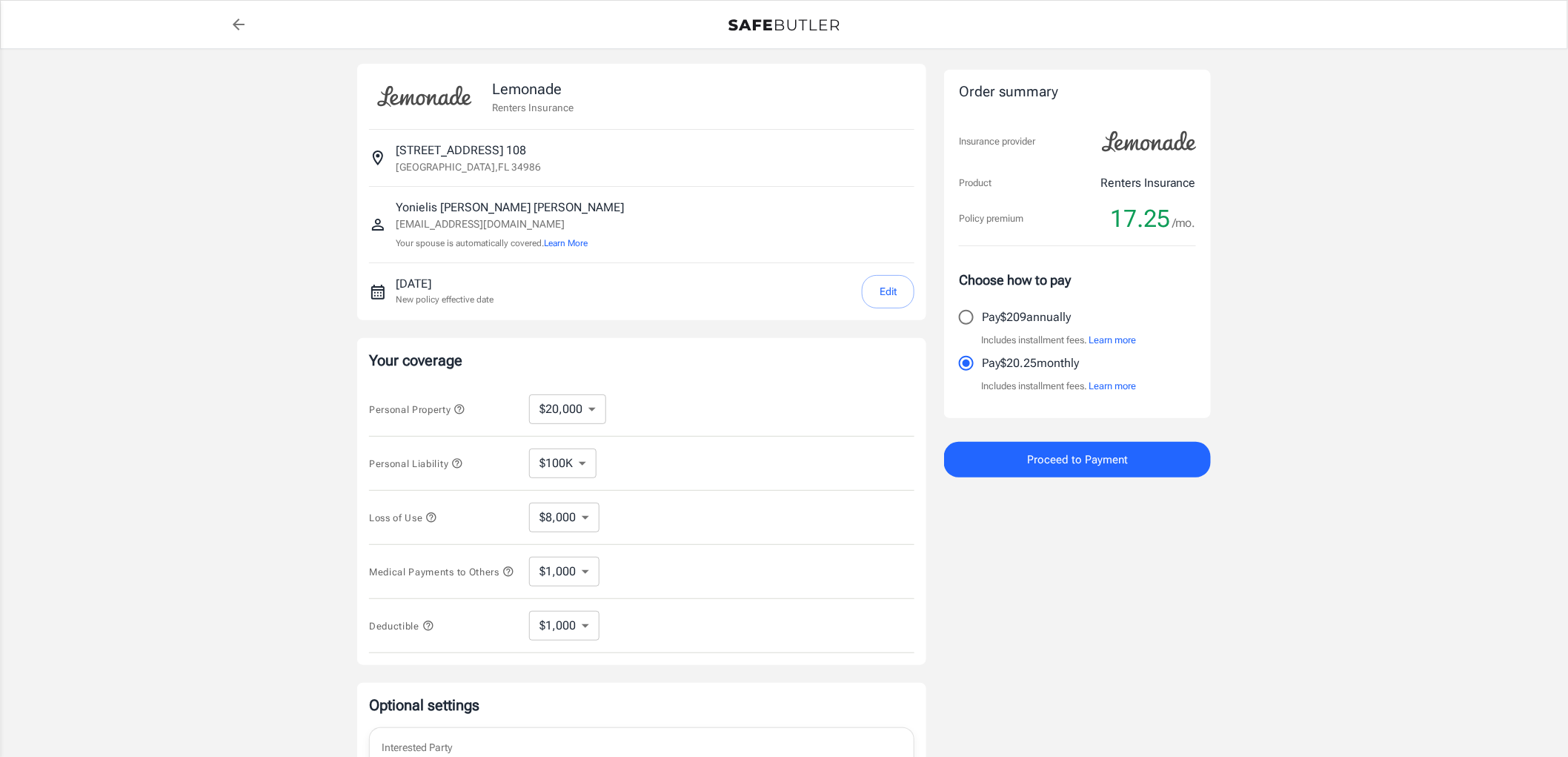
scroll to position [0, 0]
